Goal: Task Accomplishment & Management: Use online tool/utility

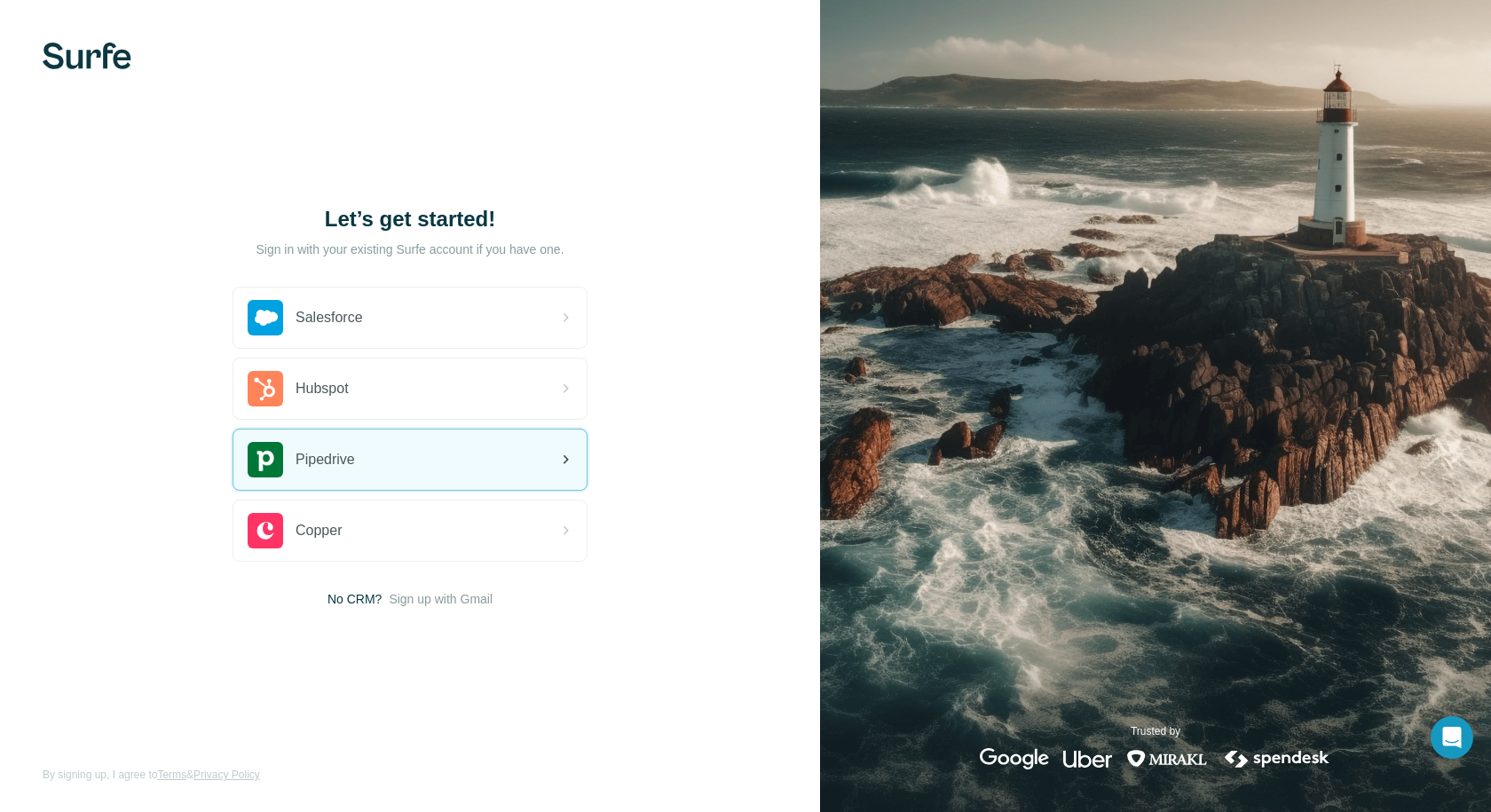
click at [362, 465] on div "Pipedrive" at bounding box center [409, 460] width 353 height 61
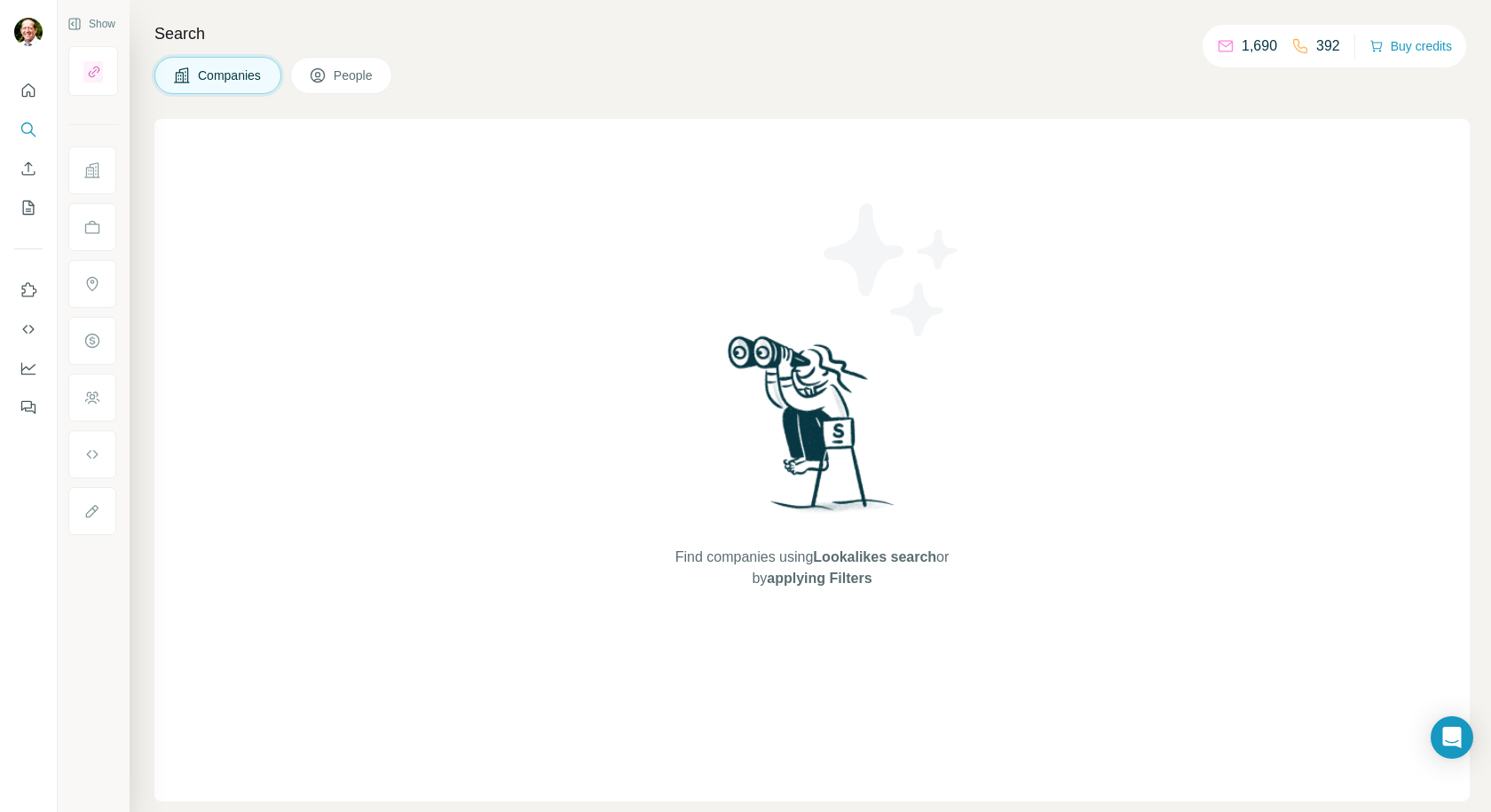
click at [339, 68] on span "People" at bounding box center [354, 75] width 40 height 17
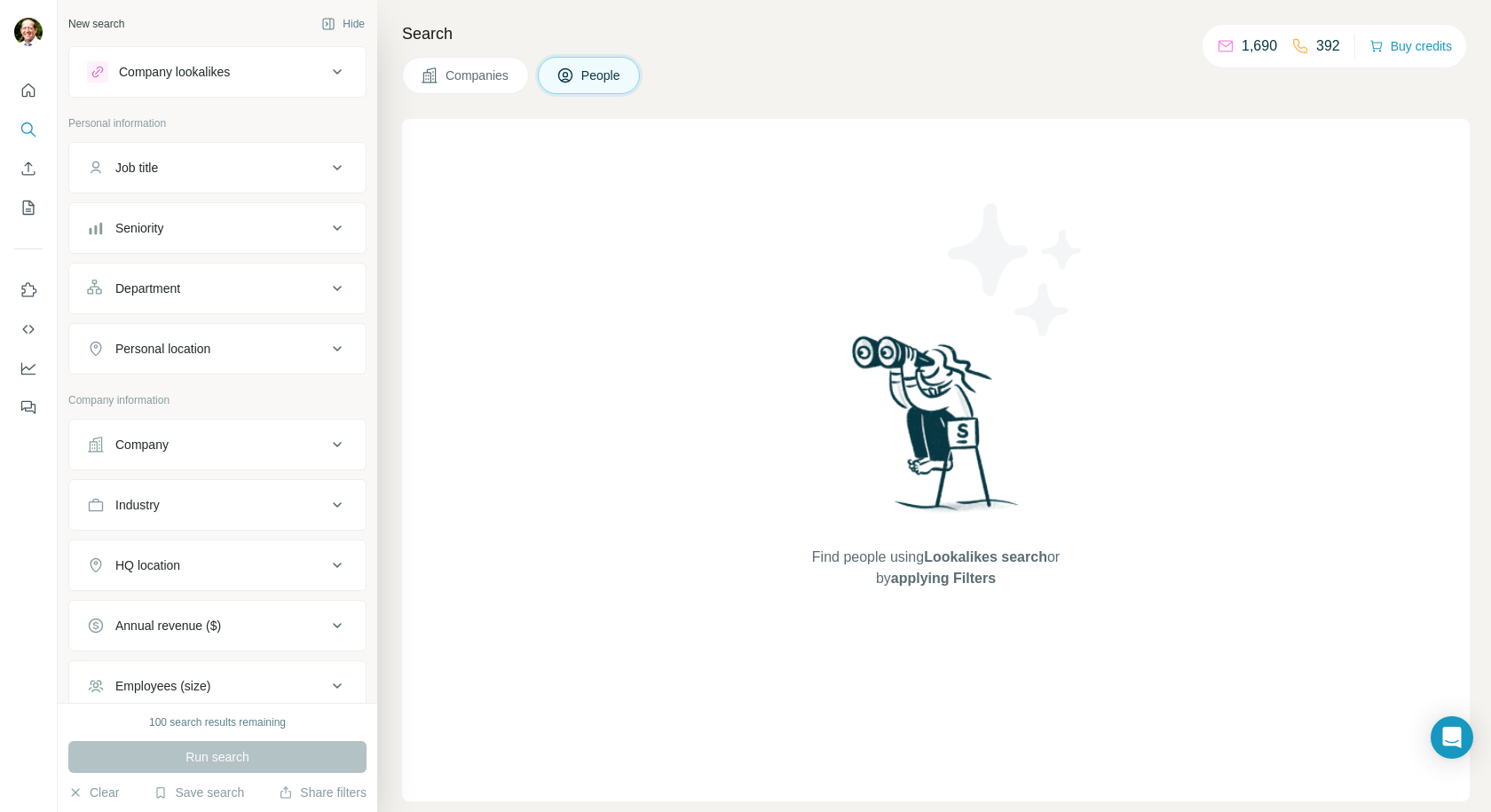
click at [482, 75] on span "Companies" at bounding box center [478, 75] width 65 height 17
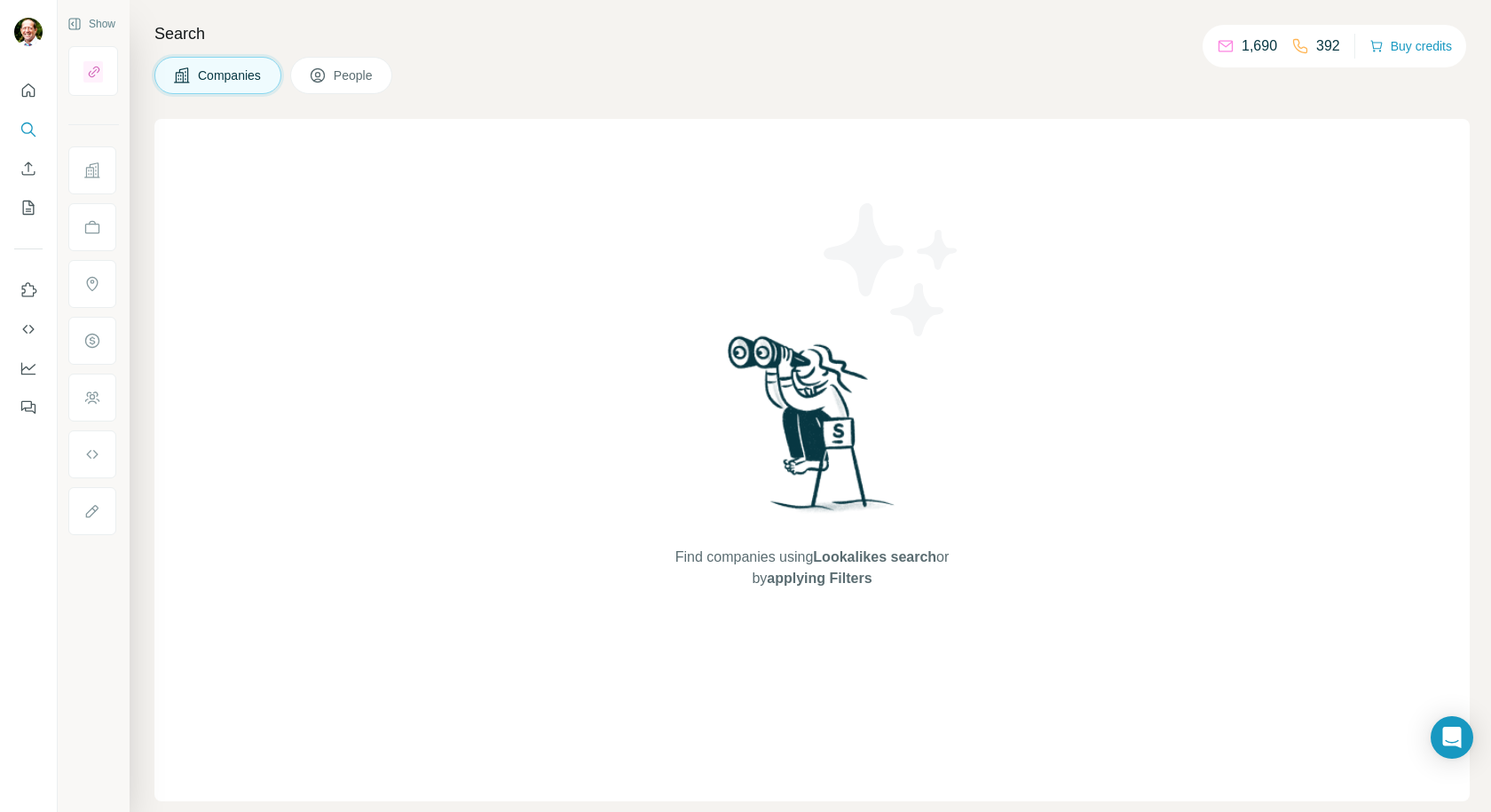
click at [384, 74] on button "People" at bounding box center [341, 75] width 103 height 38
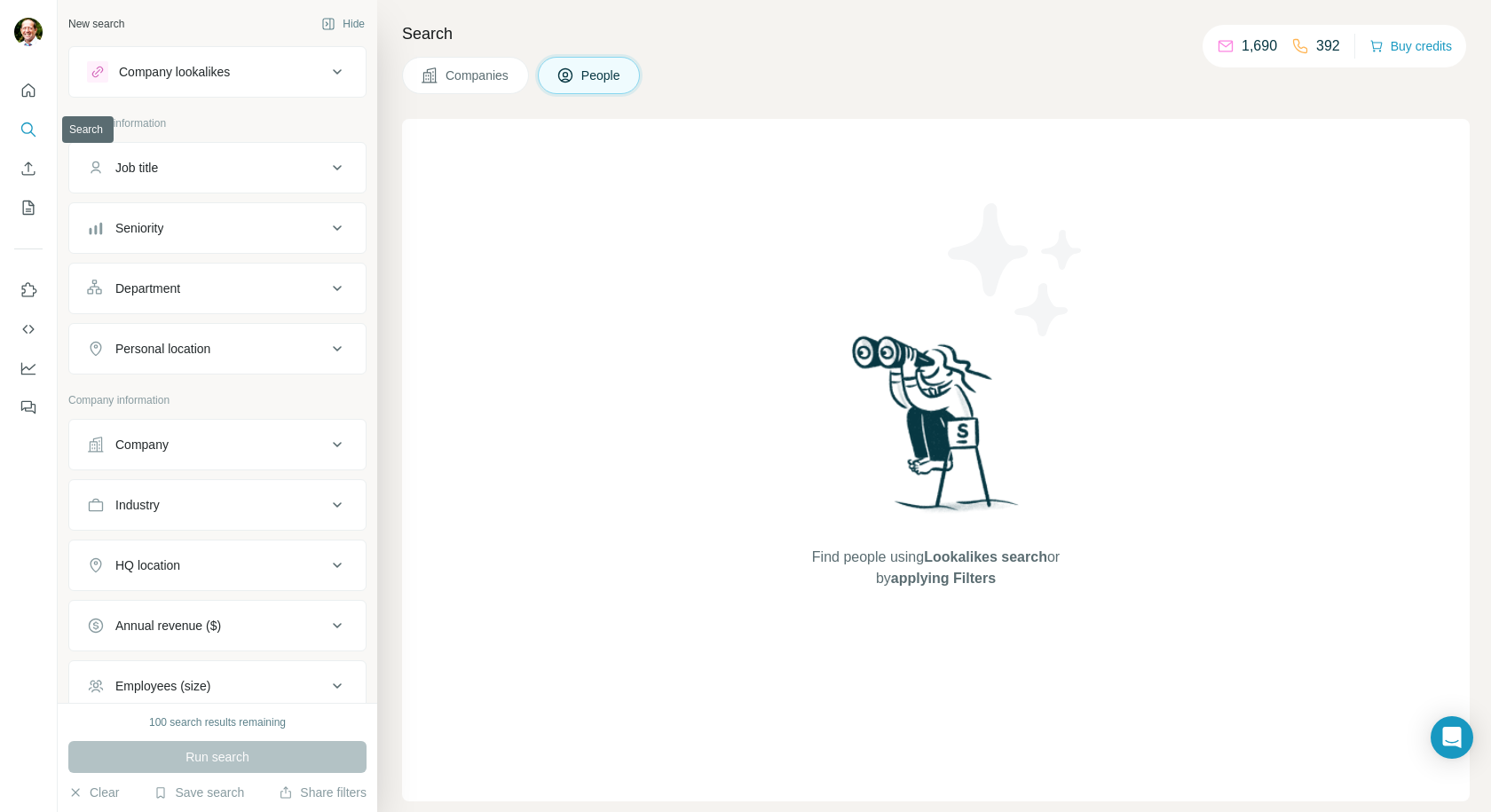
click at [22, 124] on icon "Search" at bounding box center [28, 129] width 17 height 17
click at [26, 289] on icon "Use Surfe on LinkedIn" at bounding box center [28, 290] width 17 height 17
